Goal: Task Accomplishment & Management: Manage account settings

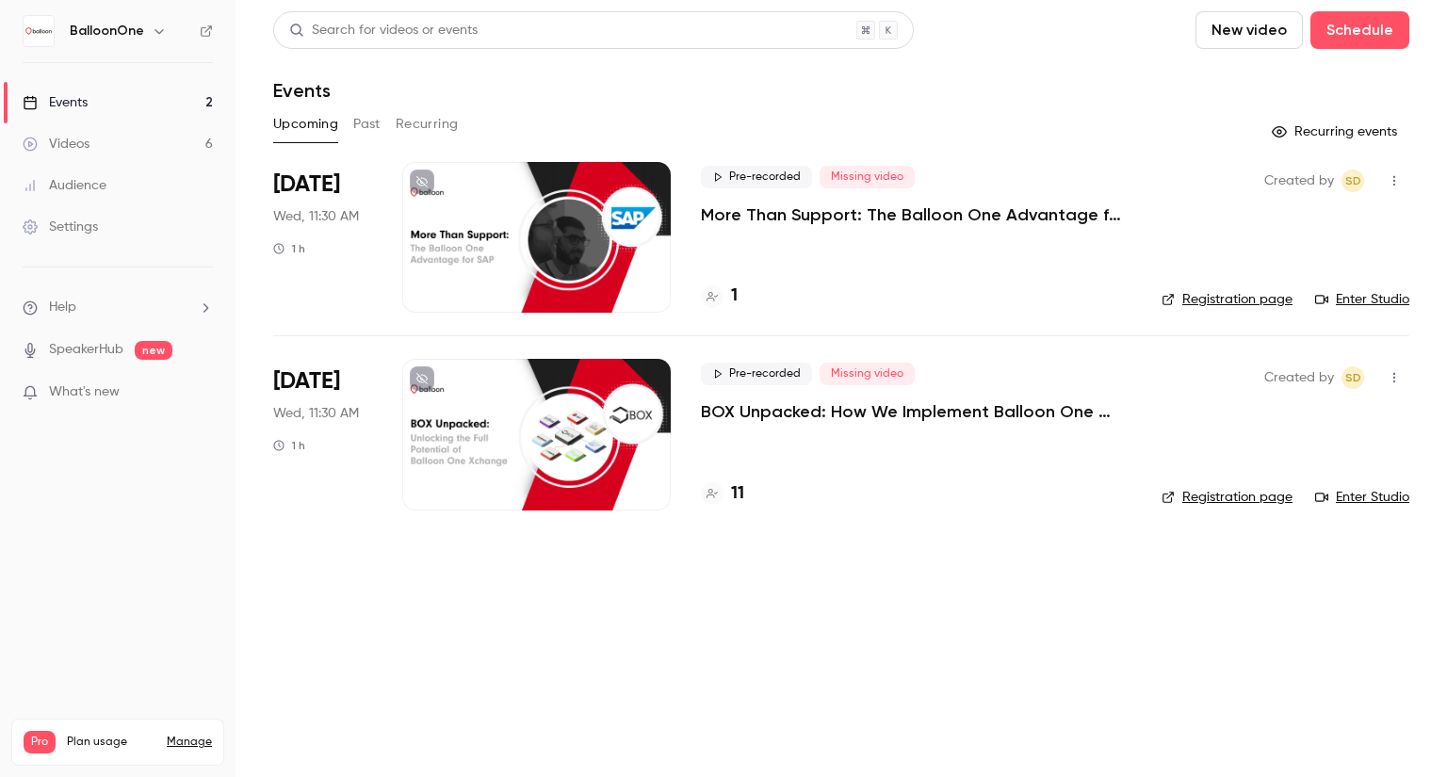
click at [755, 216] on p "More Than Support: The Balloon One Advantage for SAP" at bounding box center [916, 214] width 430 height 23
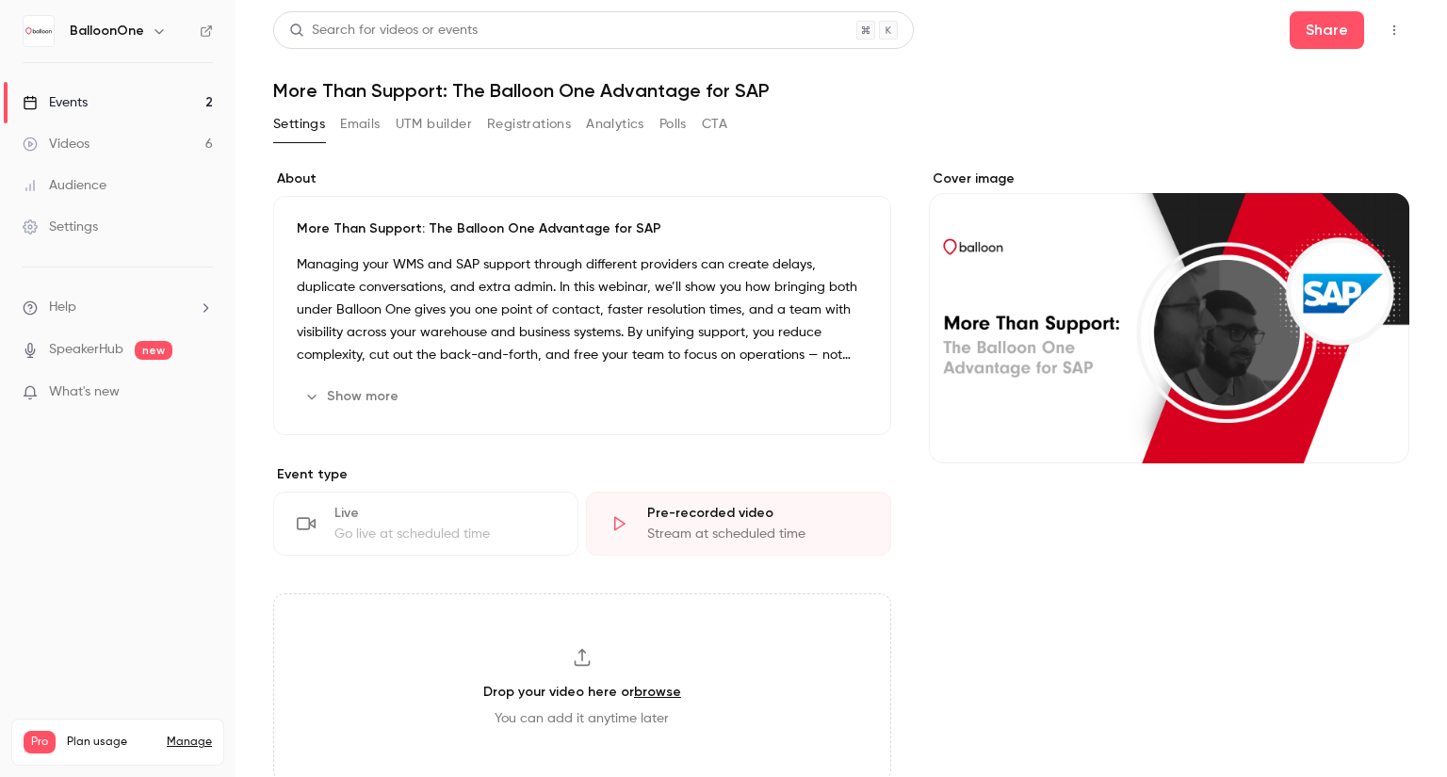
click at [1386, 34] on icon "button" at bounding box center [1393, 30] width 15 height 13
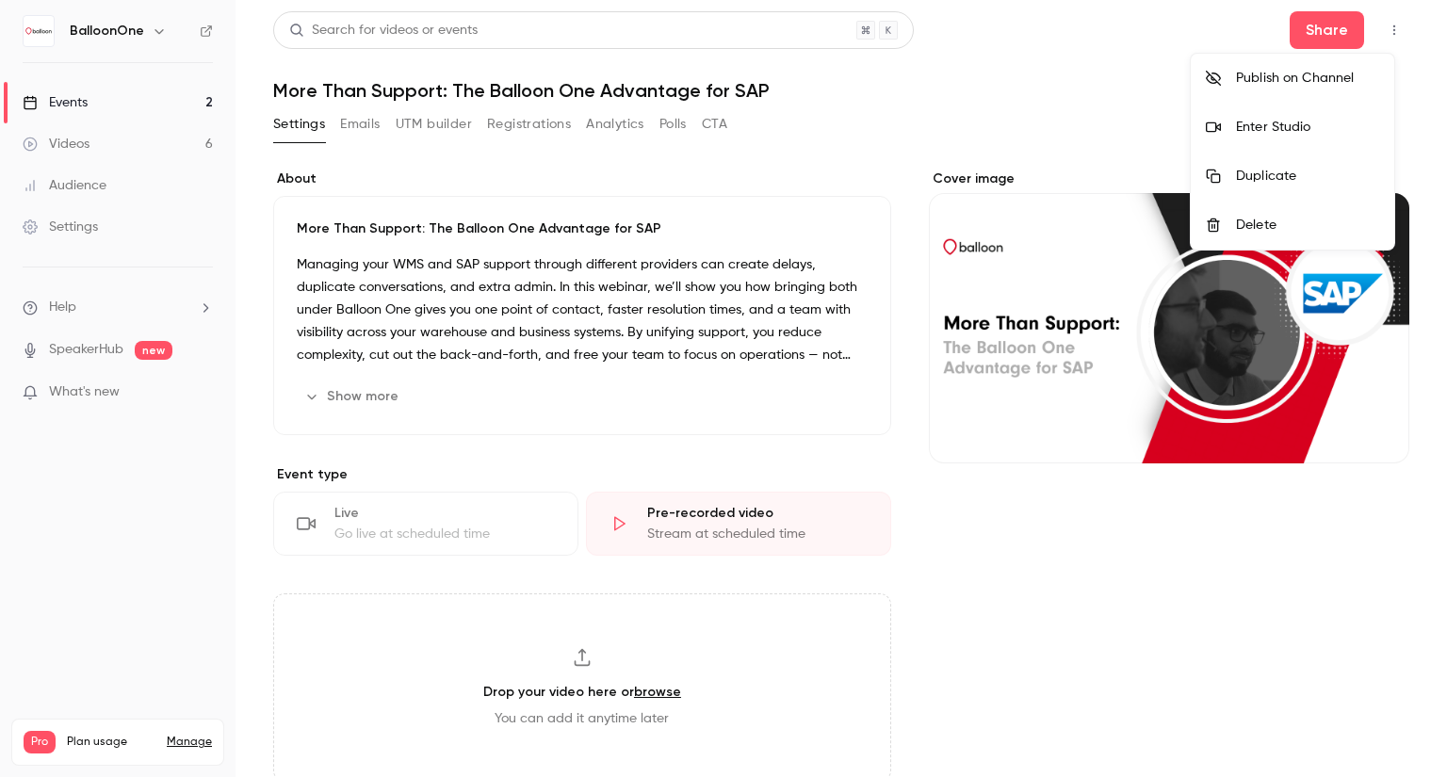
click at [887, 147] on div at bounding box center [723, 388] width 1447 height 777
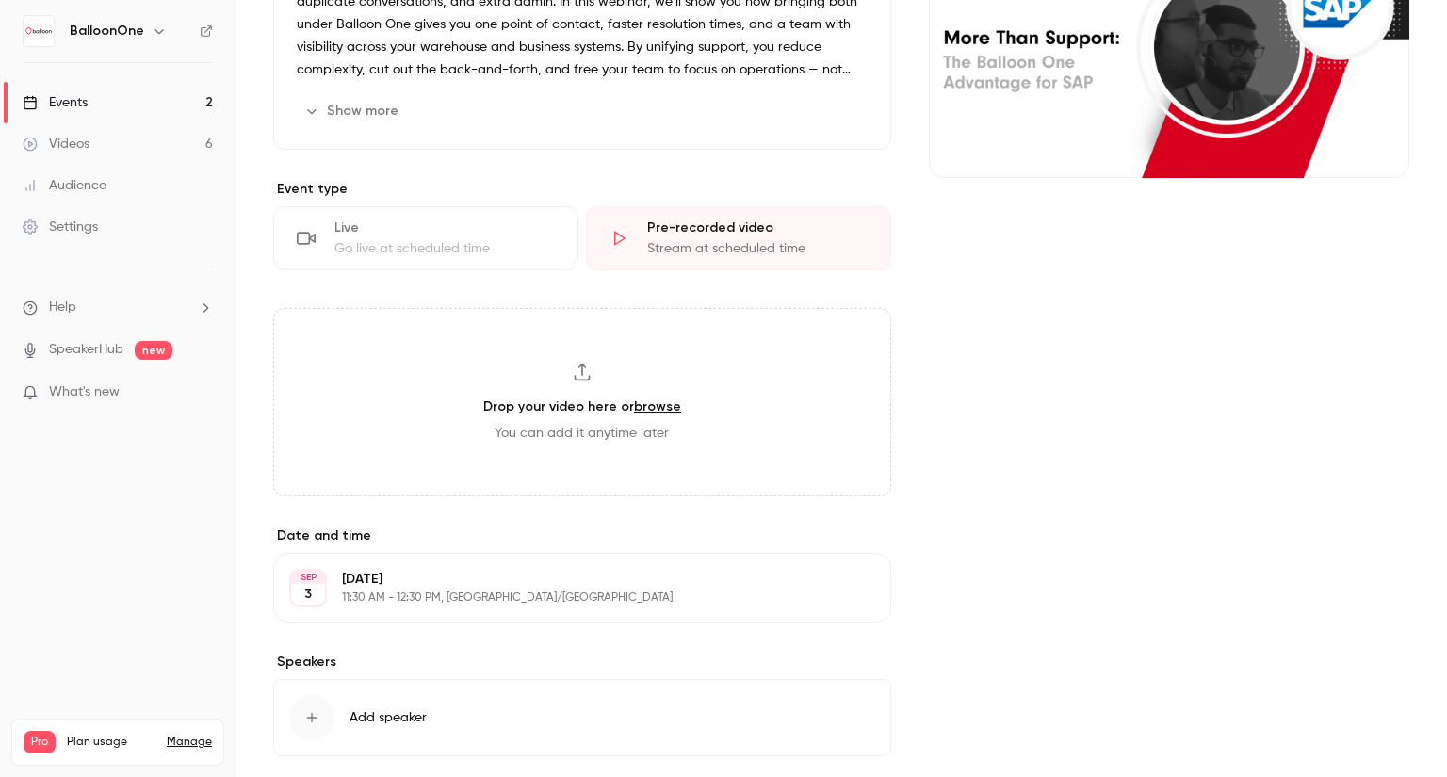
scroll to position [377, 0]
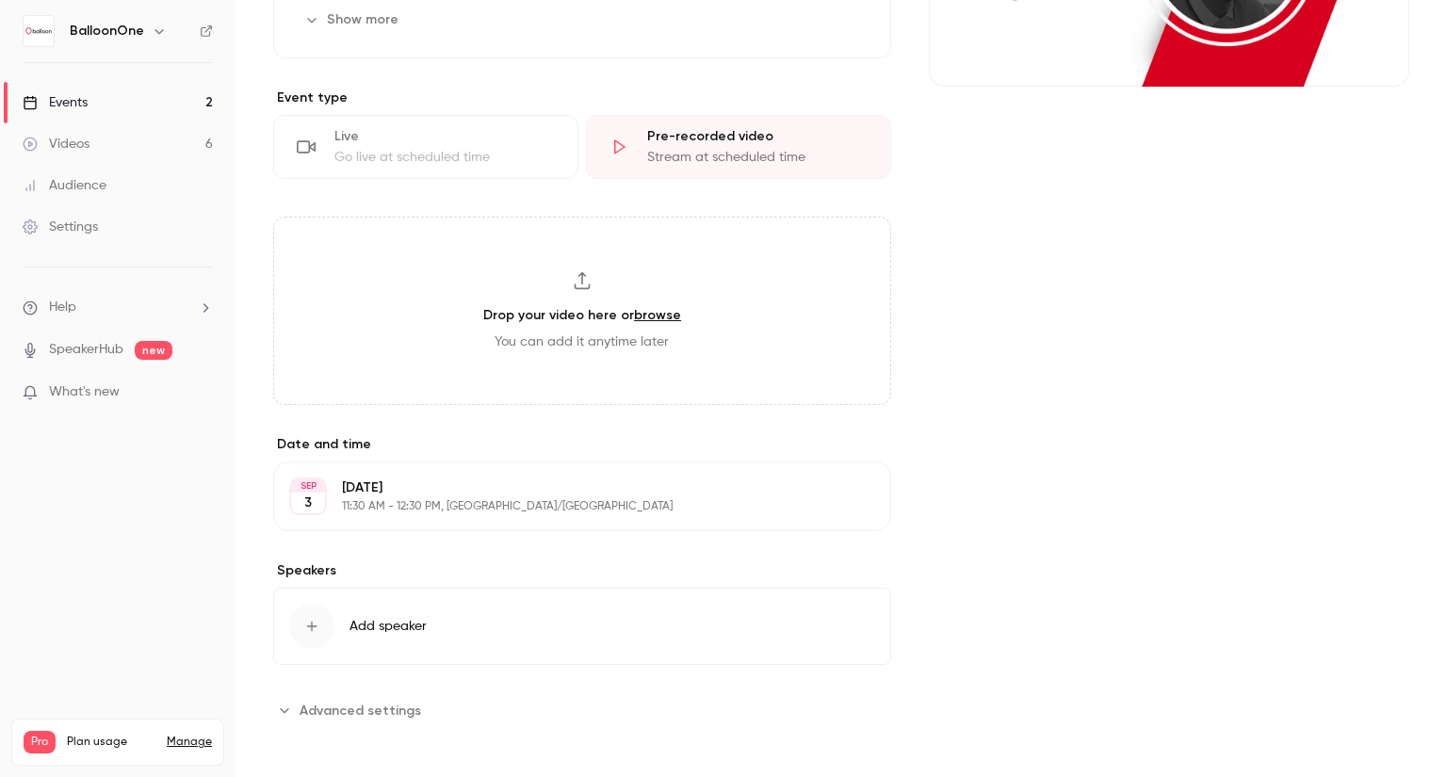
click at [507, 493] on p "[DATE]" at bounding box center [566, 487] width 449 height 19
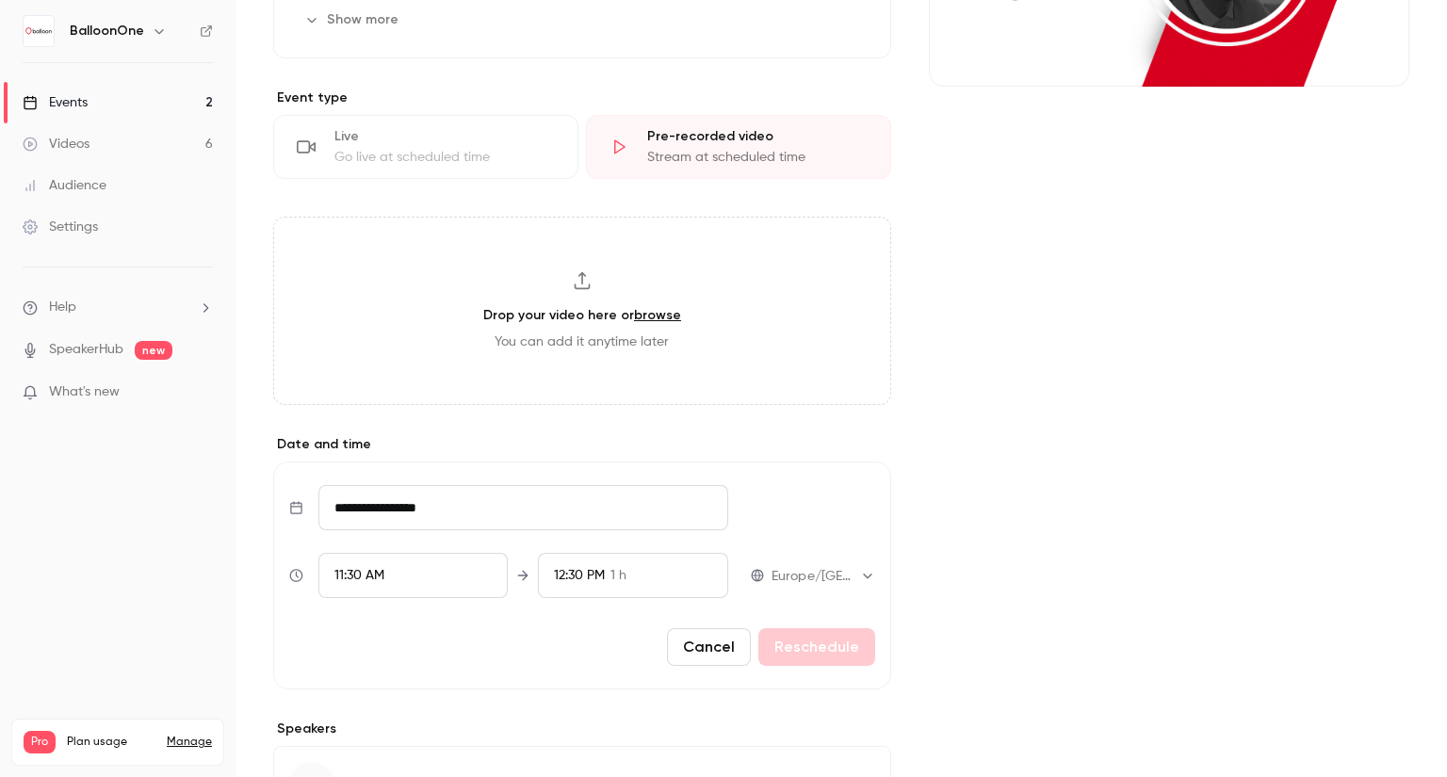
click at [709, 639] on button "Cancel" at bounding box center [709, 647] width 84 height 38
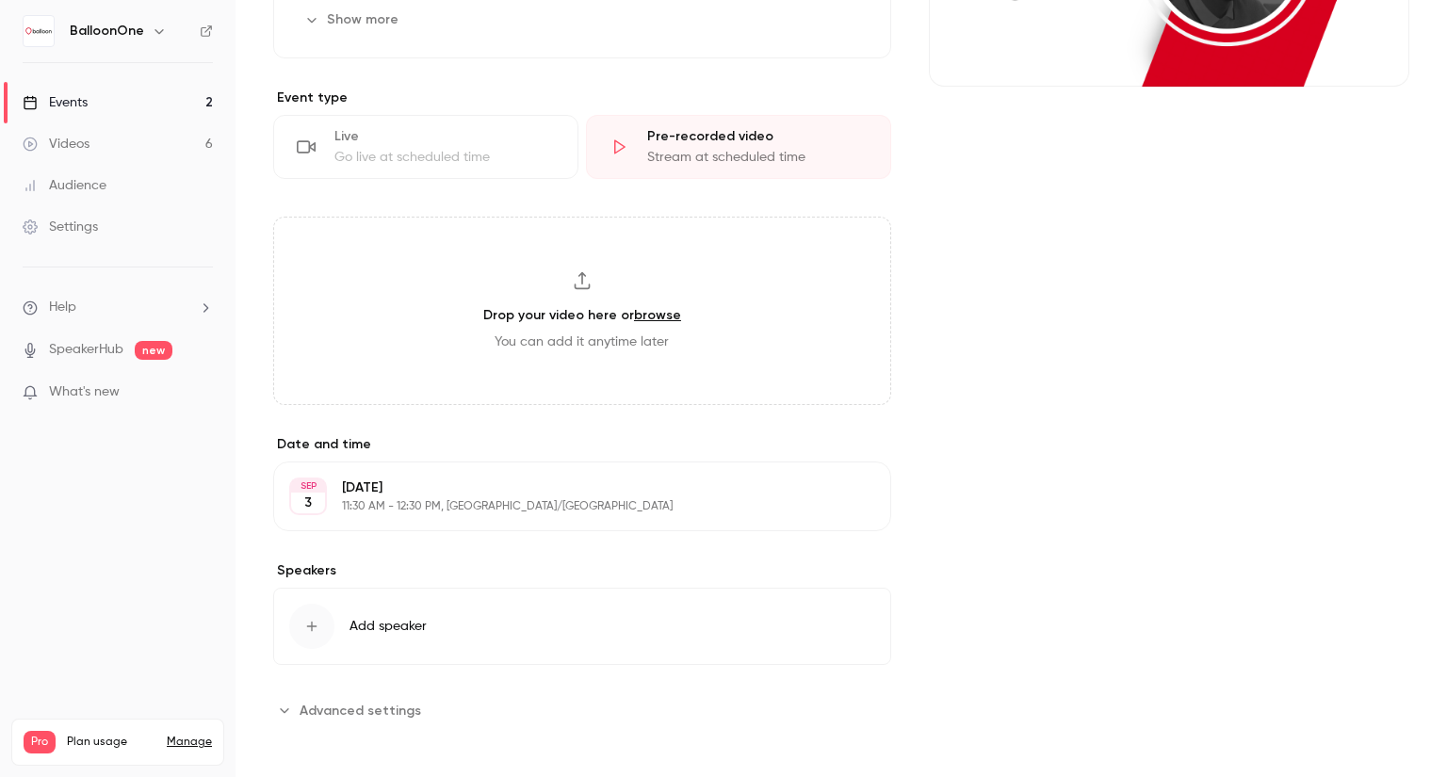
click at [682, 499] on p "11:30 AM - 12:30 PM, [GEOGRAPHIC_DATA]/[GEOGRAPHIC_DATA]" at bounding box center [566, 506] width 449 height 15
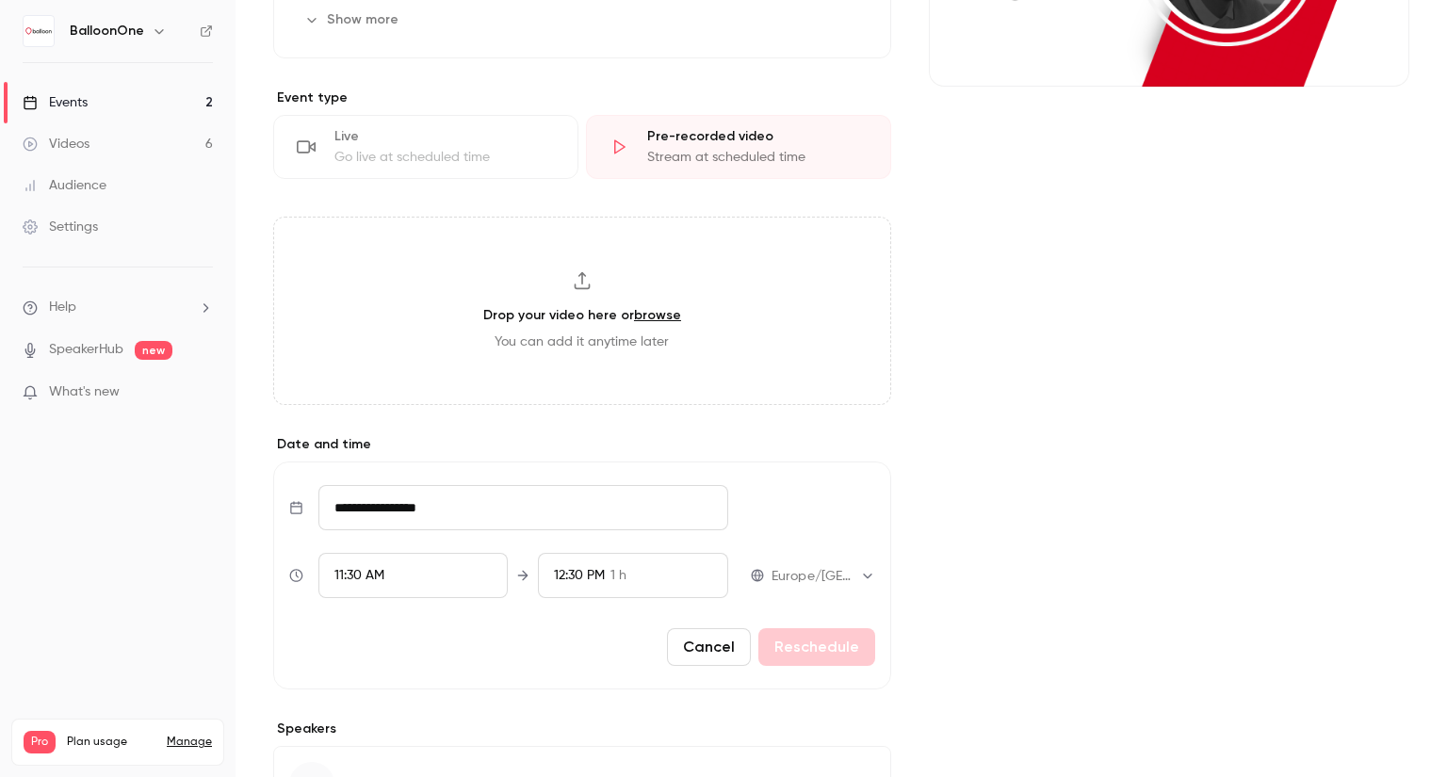
click at [712, 641] on button "Cancel" at bounding box center [709, 647] width 84 height 38
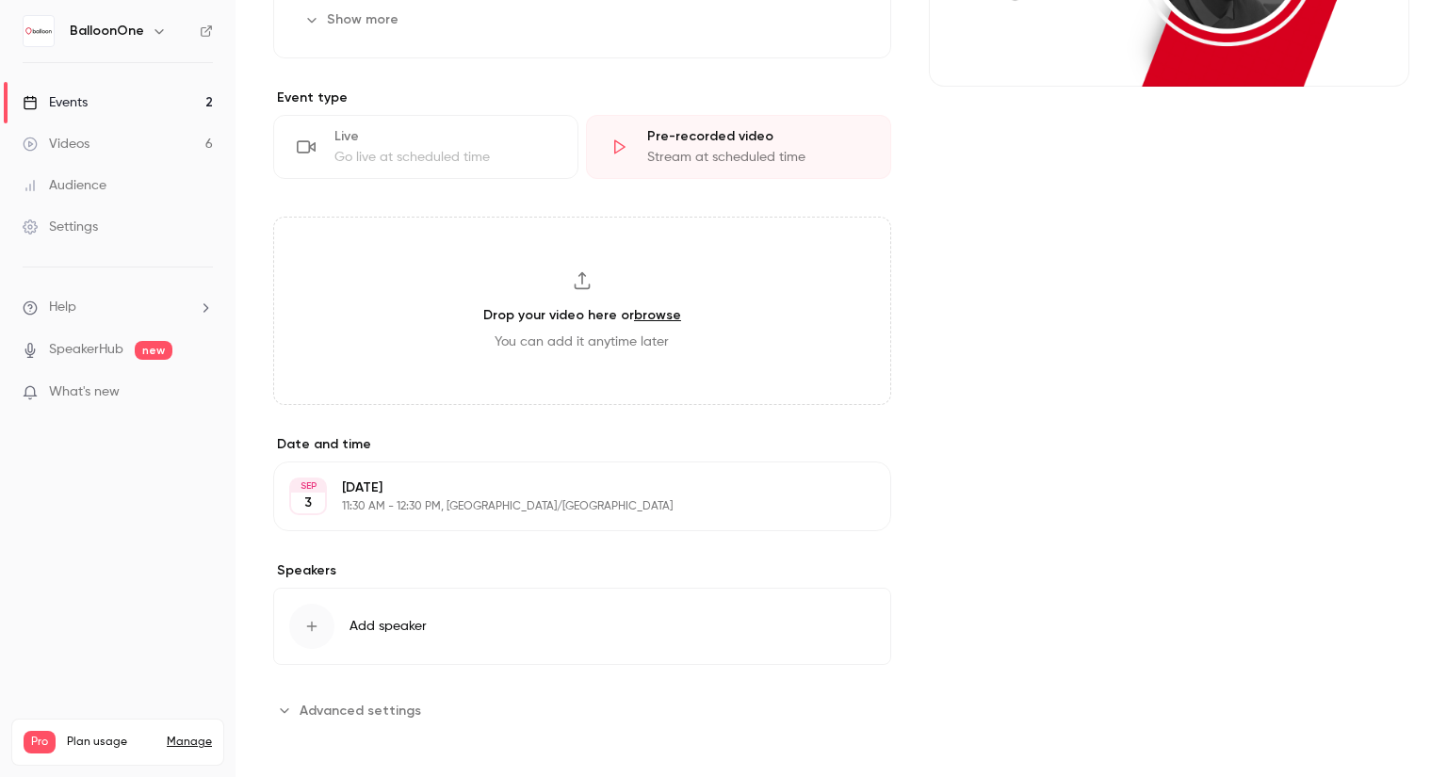
scroll to position [0, 0]
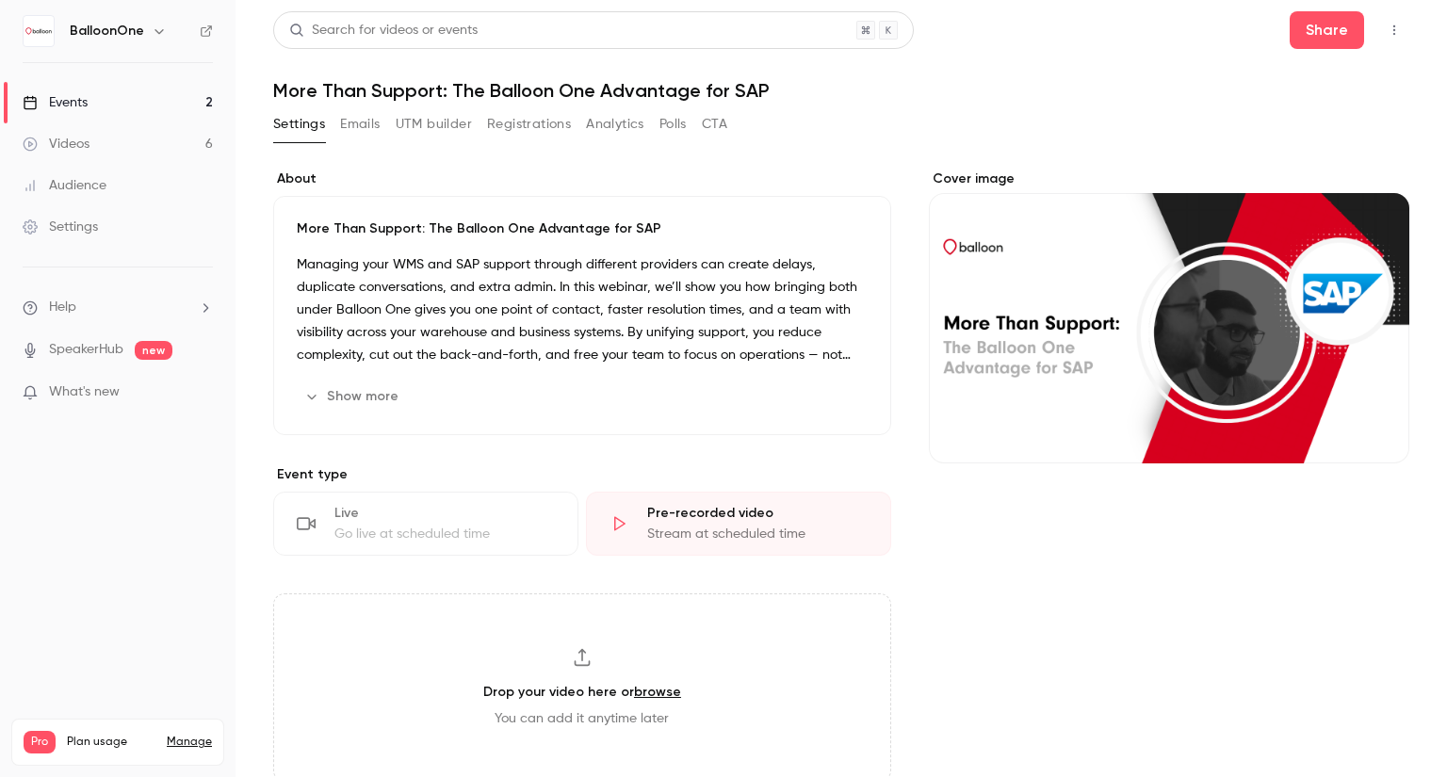
click at [152, 102] on link "Events 2" at bounding box center [117, 102] width 235 height 41
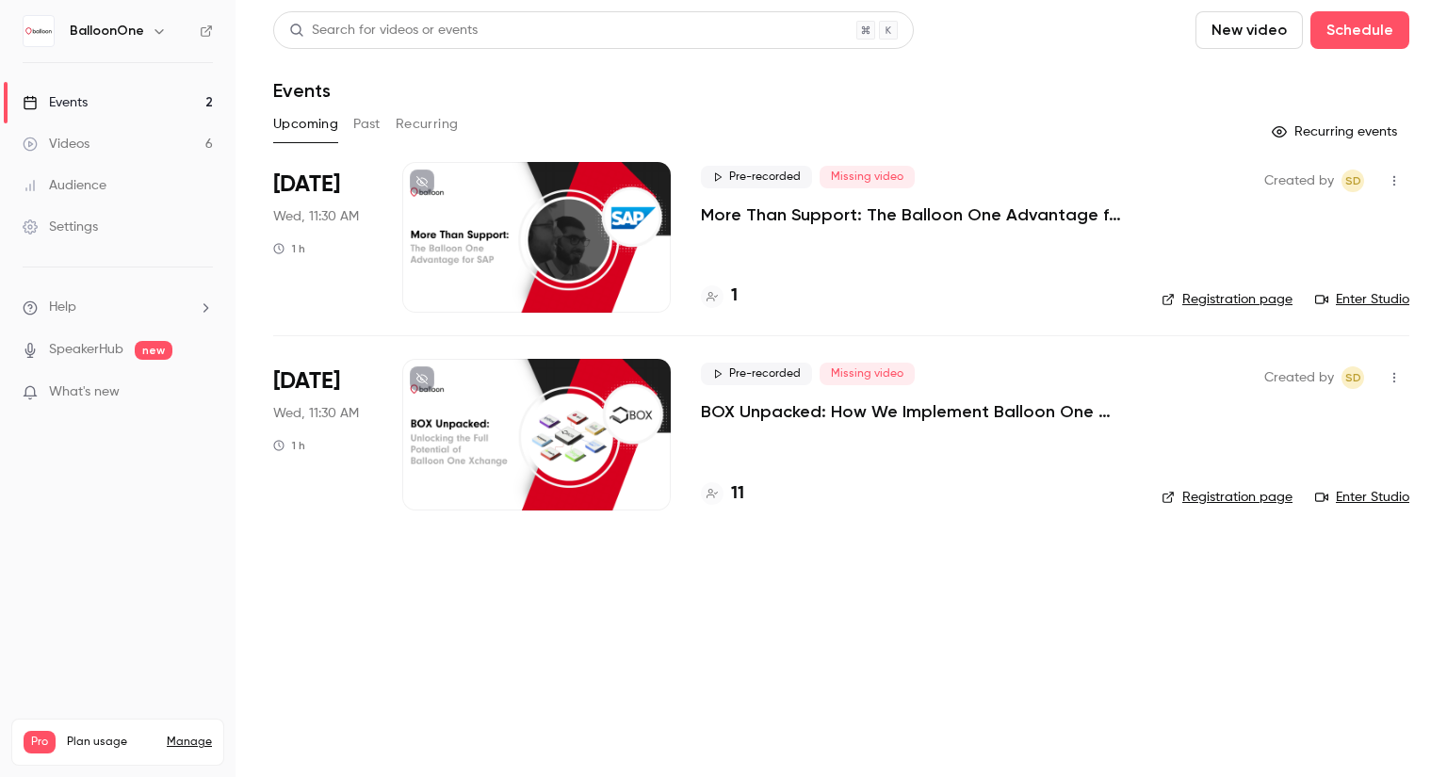
click at [152, 102] on link "Events 2" at bounding box center [117, 102] width 235 height 41
